Goal: Find specific page/section: Find specific page/section

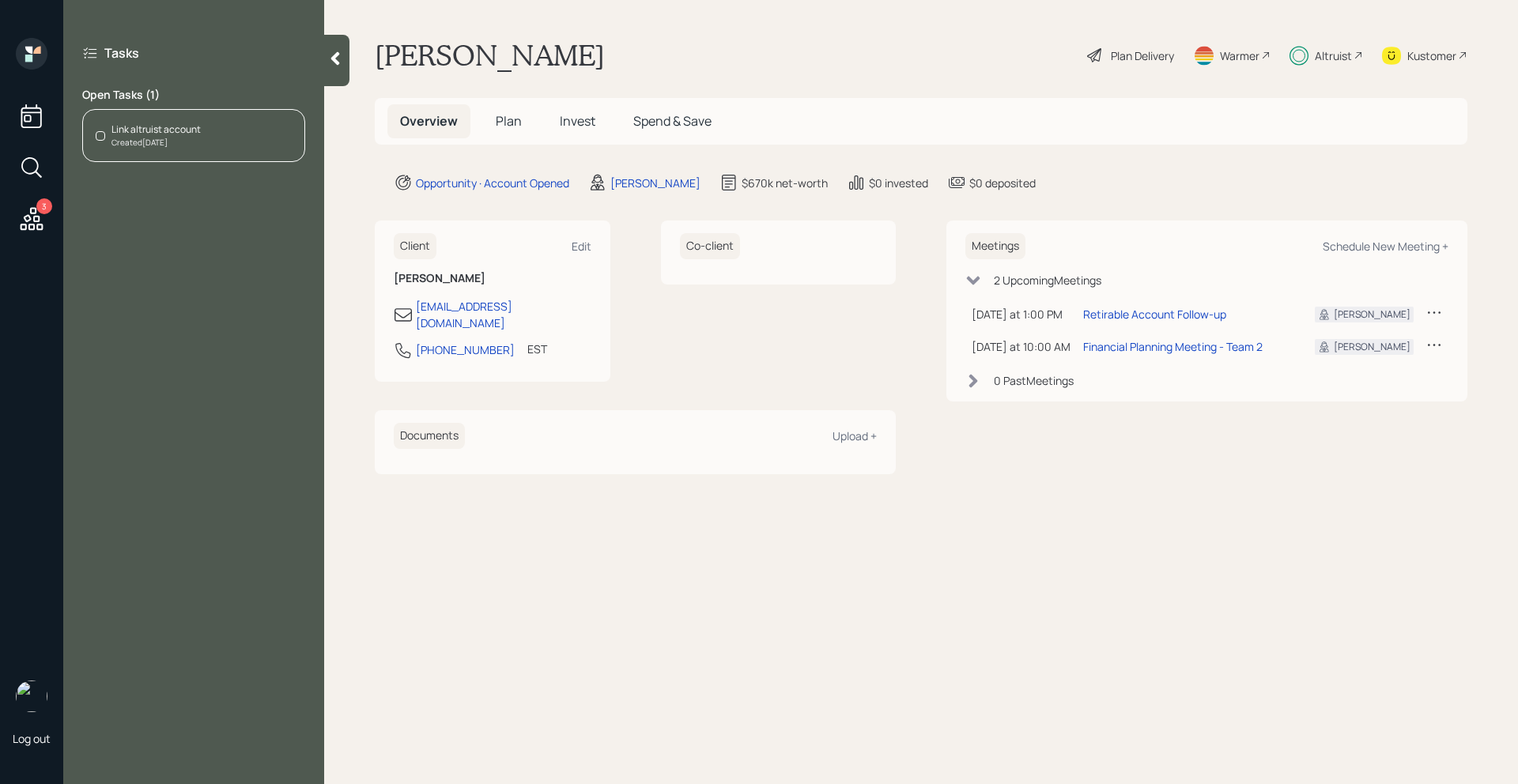
click at [102, 133] on div at bounding box center [100, 135] width 9 height 9
click at [188, 137] on div "Created Today" at bounding box center [156, 143] width 89 height 12
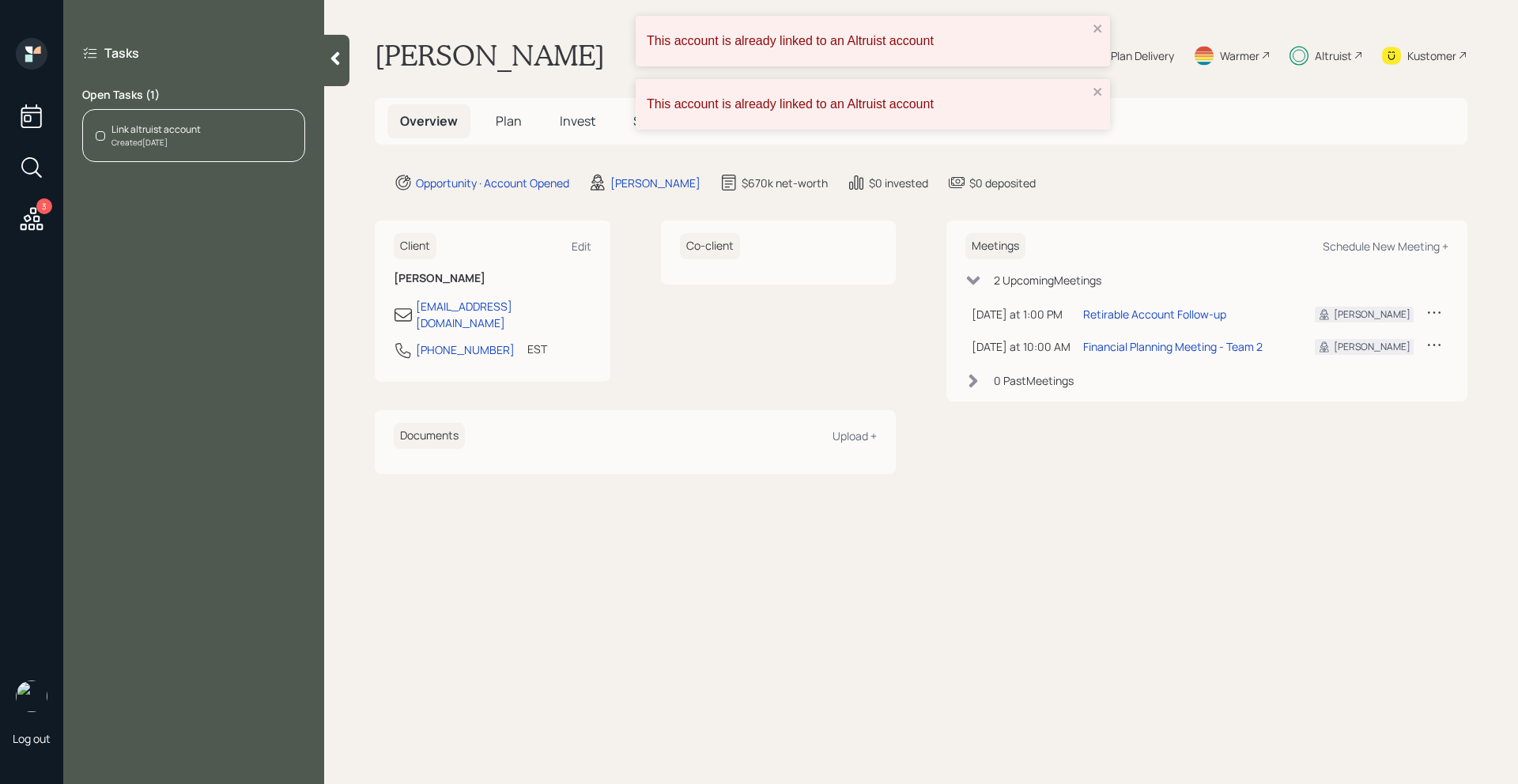
click at [30, 219] on icon at bounding box center [32, 218] width 23 height 23
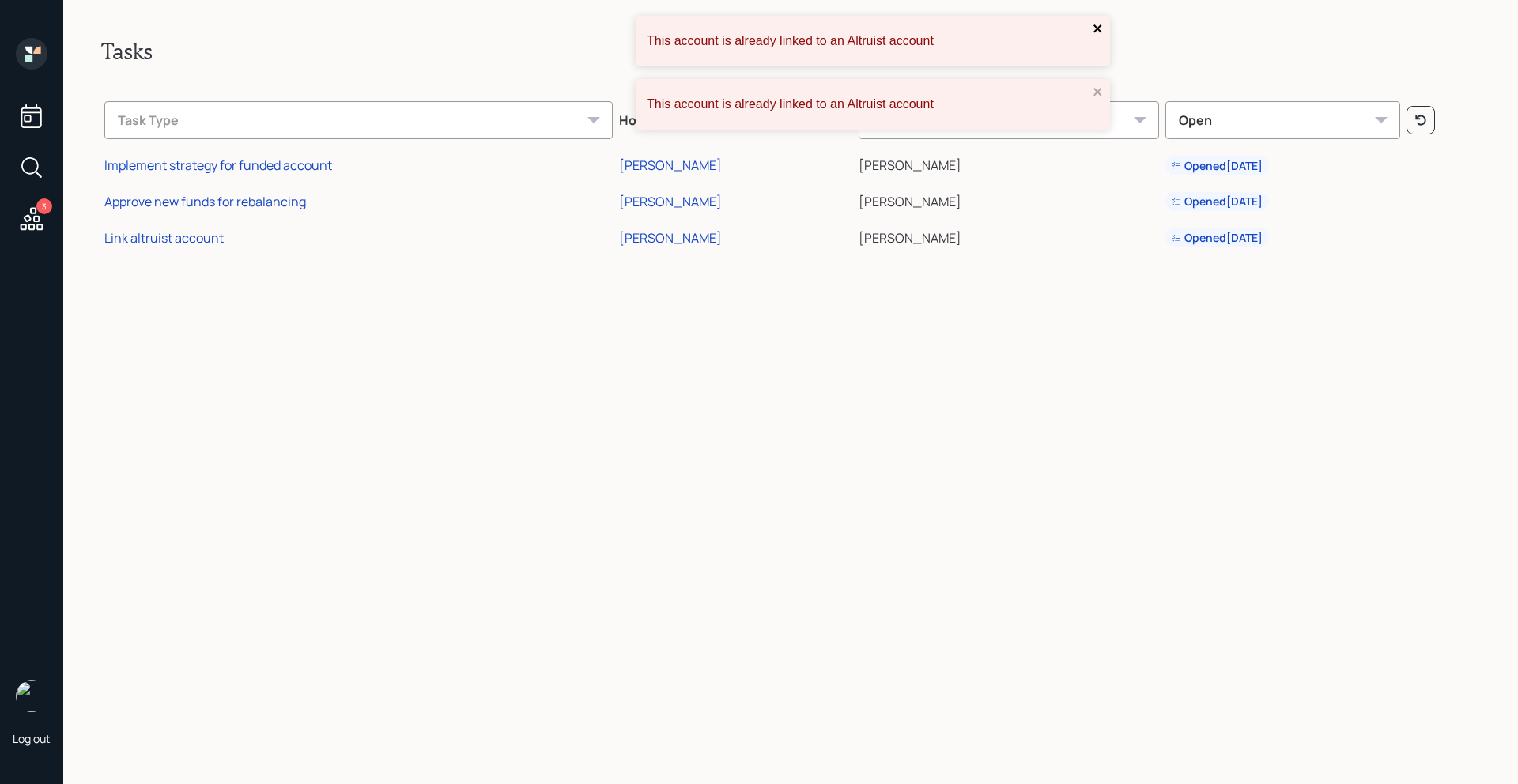
click at [1099, 29] on icon "close" at bounding box center [1096, 28] width 8 height 8
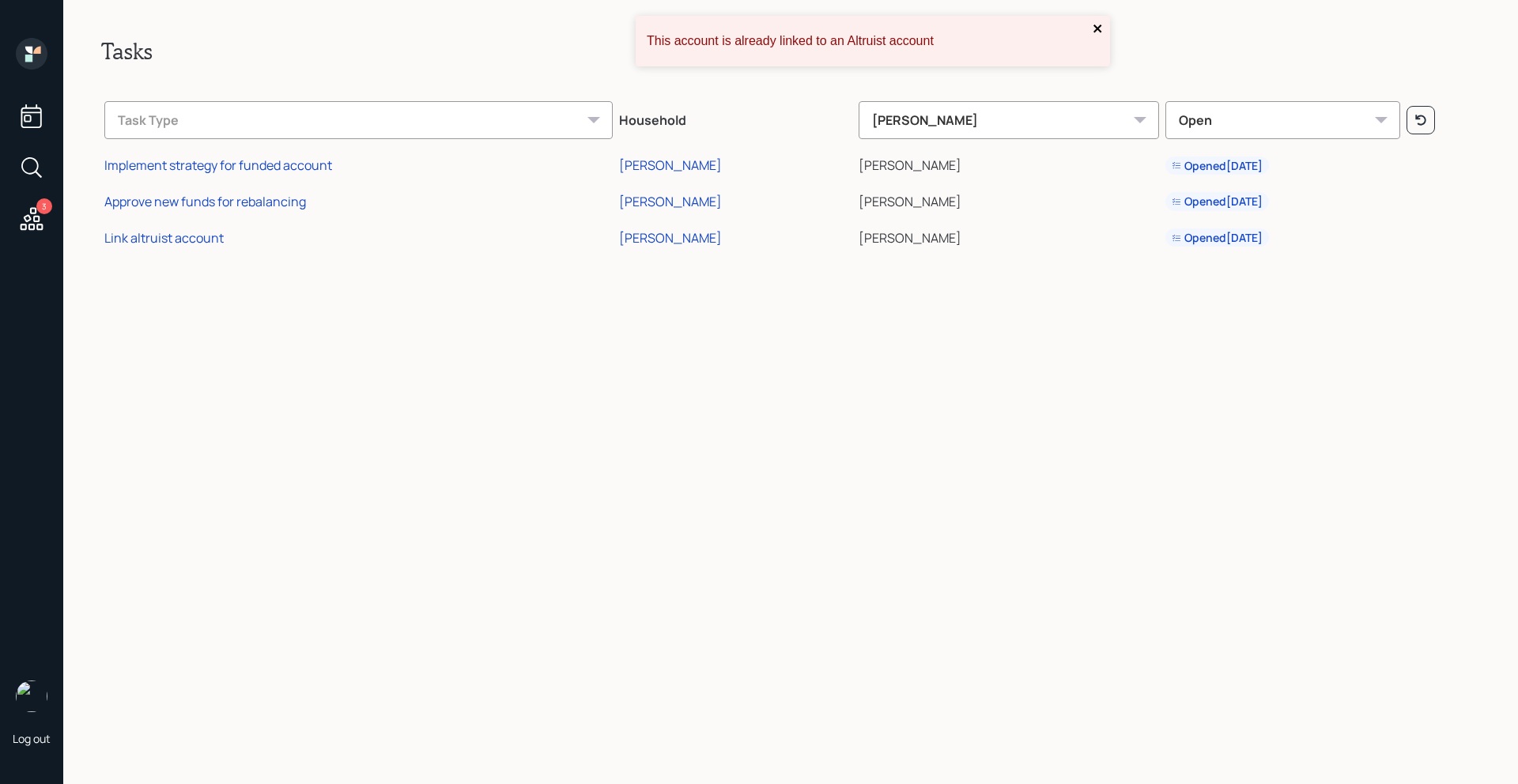
click at [1095, 32] on icon "close" at bounding box center [1097, 28] width 11 height 13
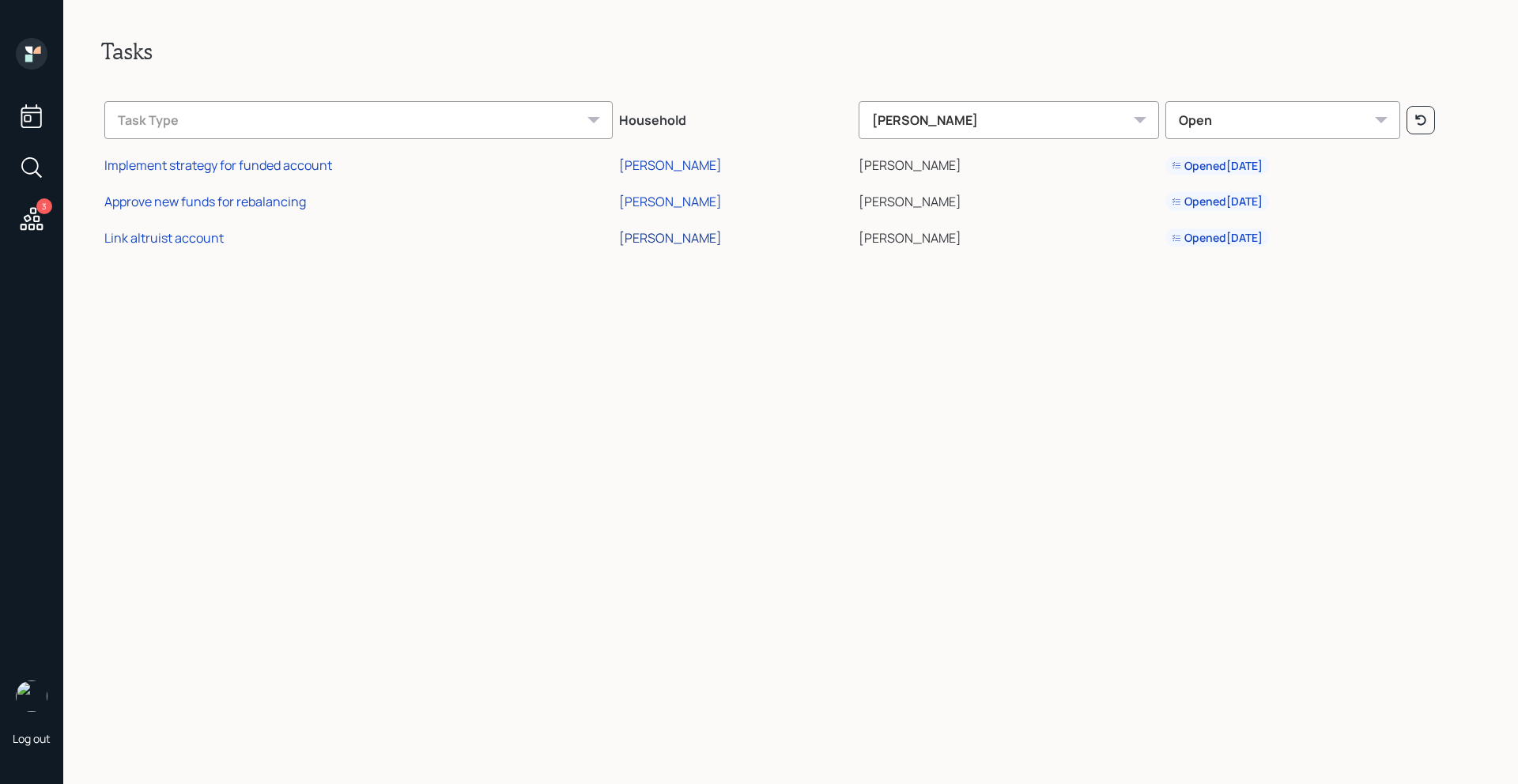
click at [658, 239] on div "[PERSON_NAME]" at bounding box center [670, 237] width 103 height 18
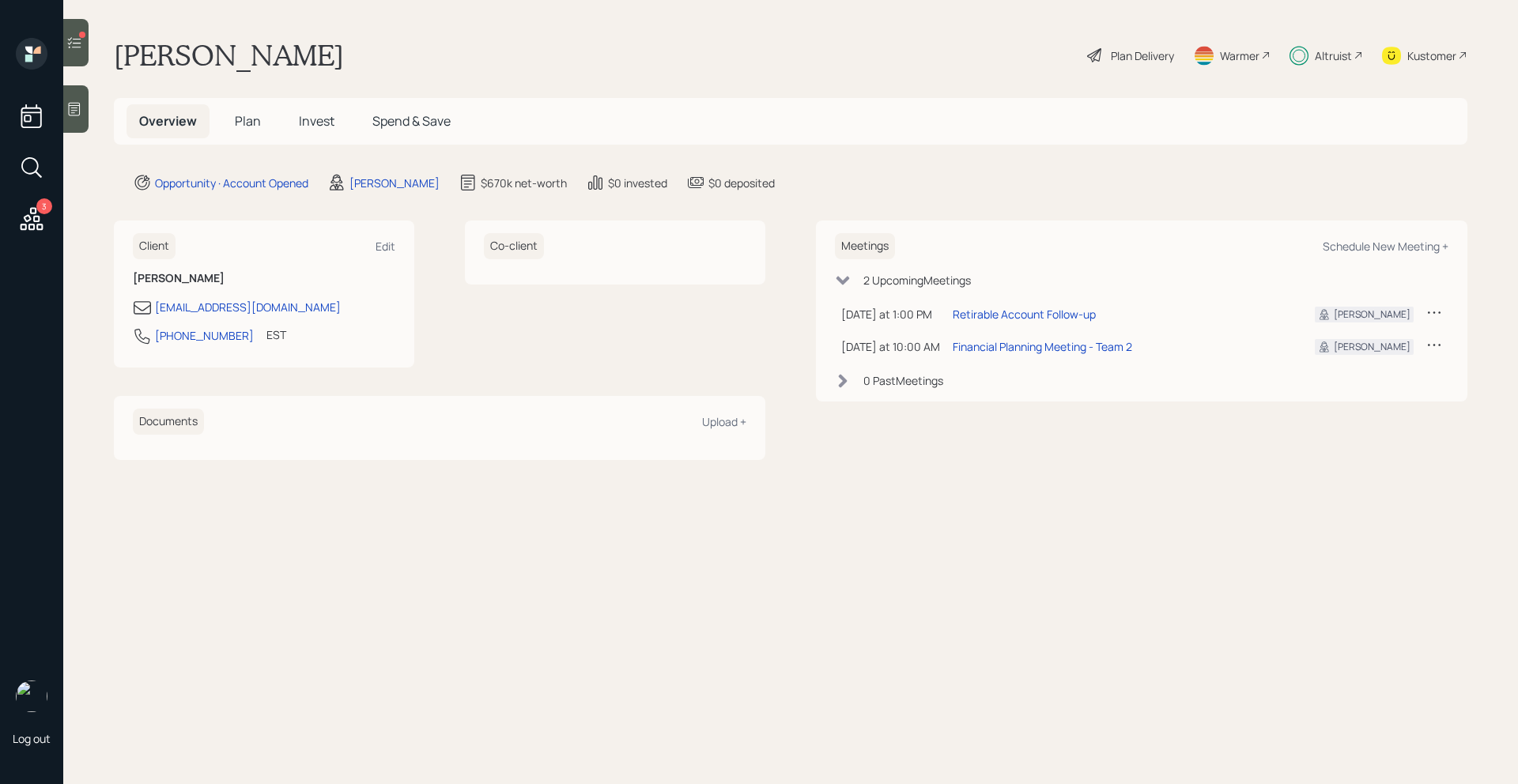
click at [697, 567] on main "[PERSON_NAME] Plan Delivery Warmer Altruist Kustomer Overview Plan Invest Spend…" at bounding box center [790, 392] width 1454 height 784
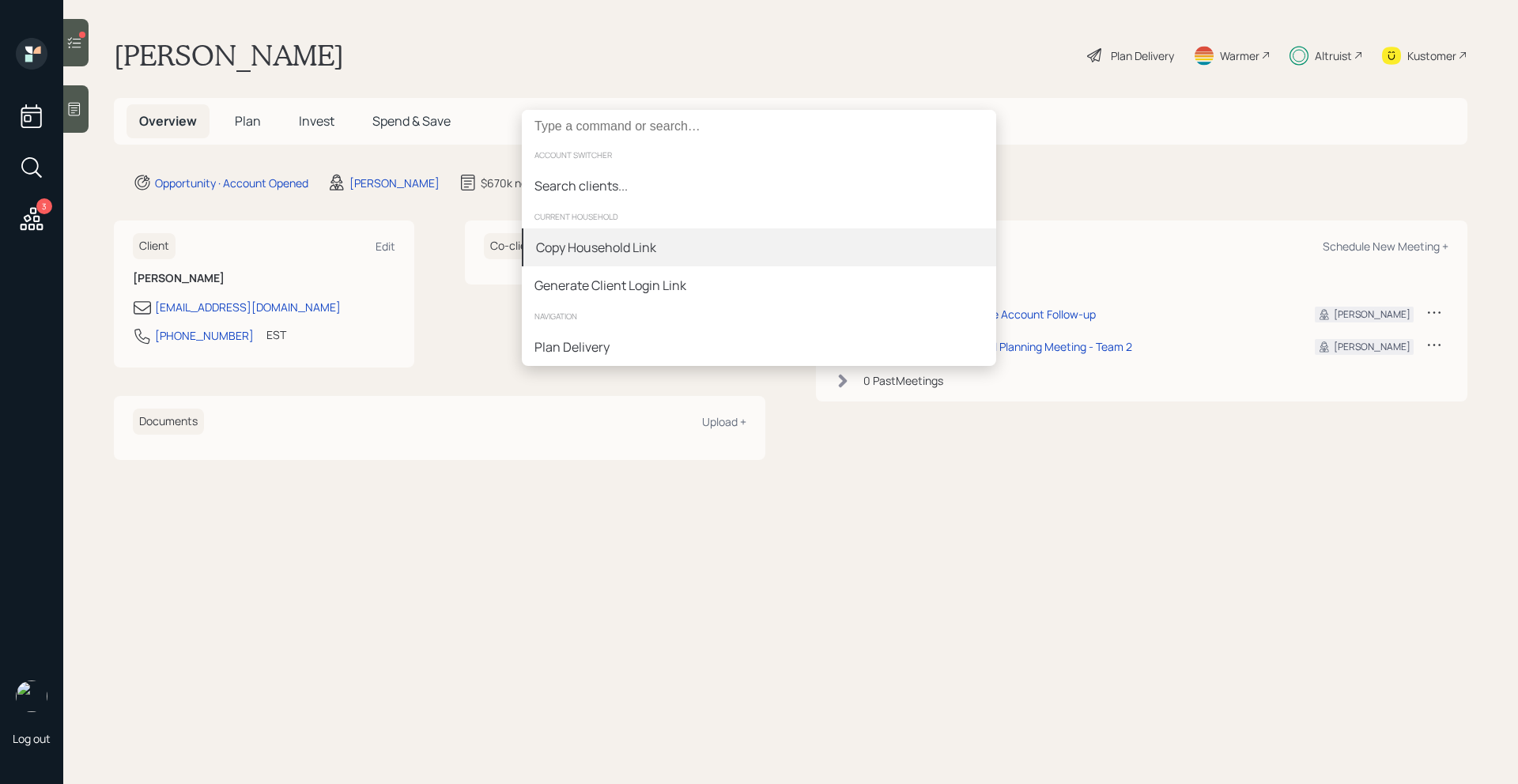
click at [683, 250] on div "Copy Household Link" at bounding box center [758, 247] width 474 height 38
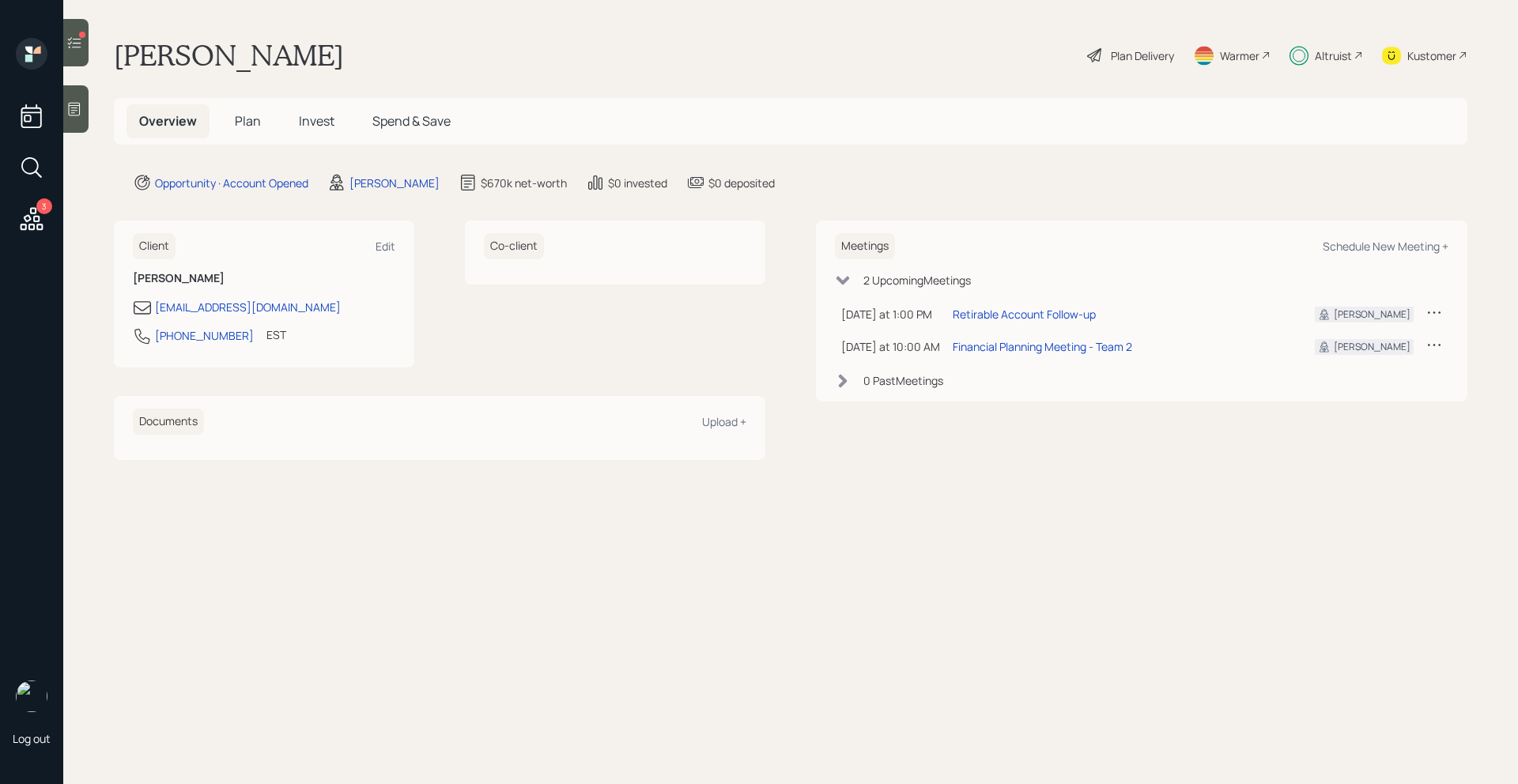
click at [82, 48] on icon at bounding box center [74, 42] width 16 height 16
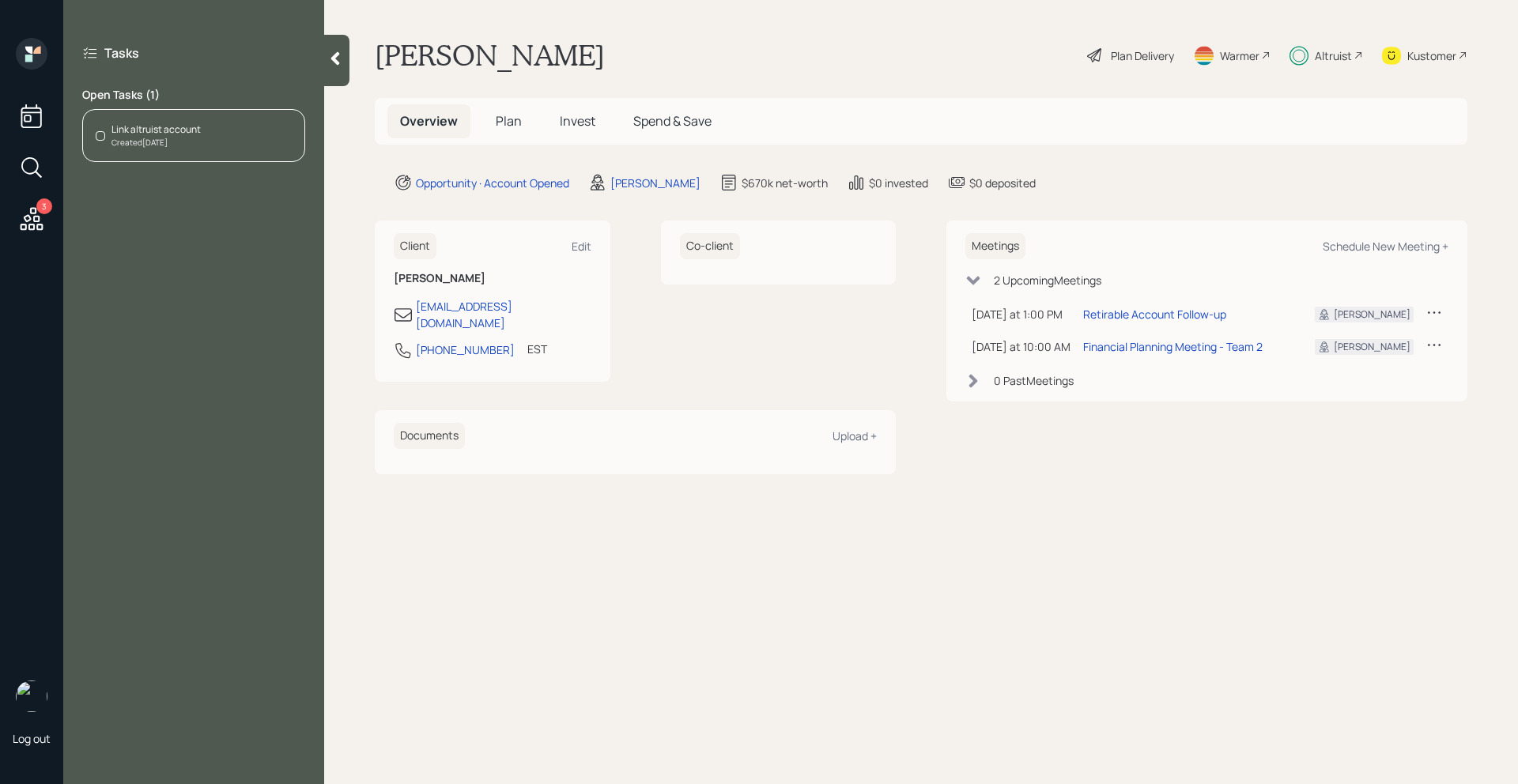
click at [19, 225] on icon at bounding box center [32, 219] width 29 height 29
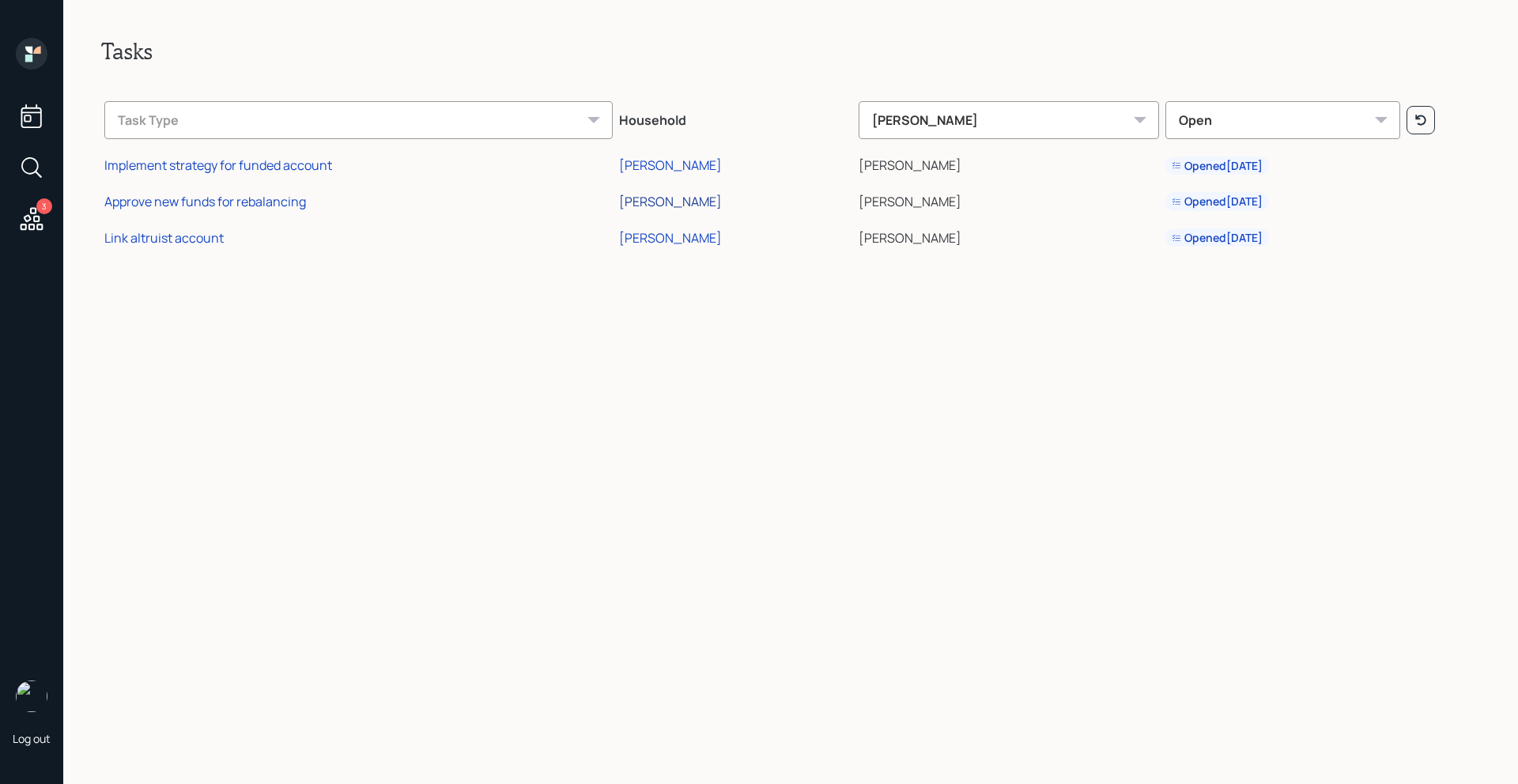
click at [696, 195] on div "[PERSON_NAME]" at bounding box center [670, 201] width 103 height 18
